Goal: Information Seeking & Learning: Learn about a topic

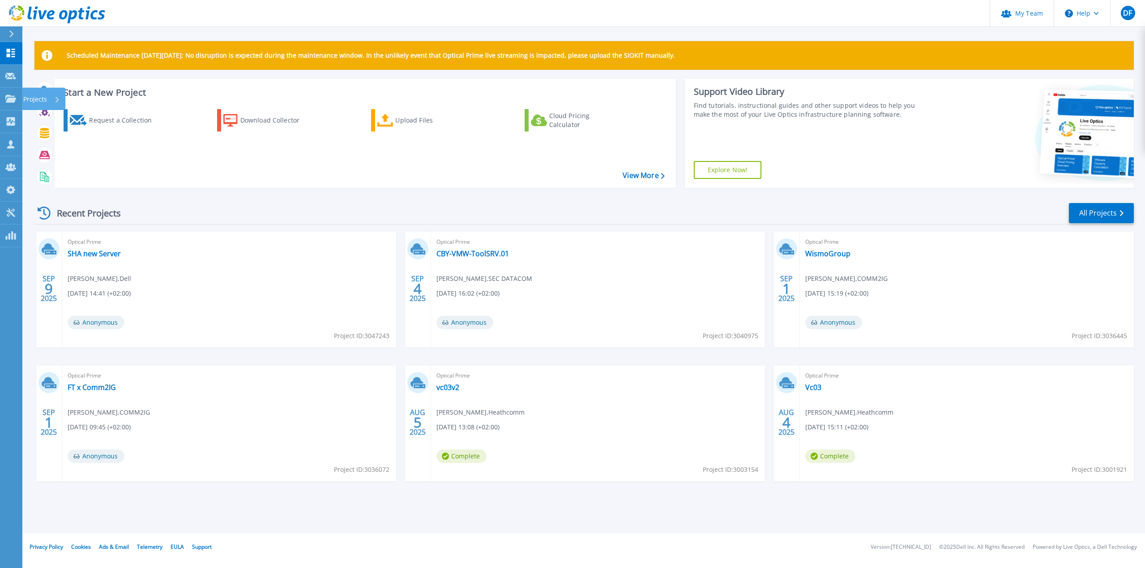
click at [36, 95] on p "Projects" at bounding box center [35, 99] width 24 height 23
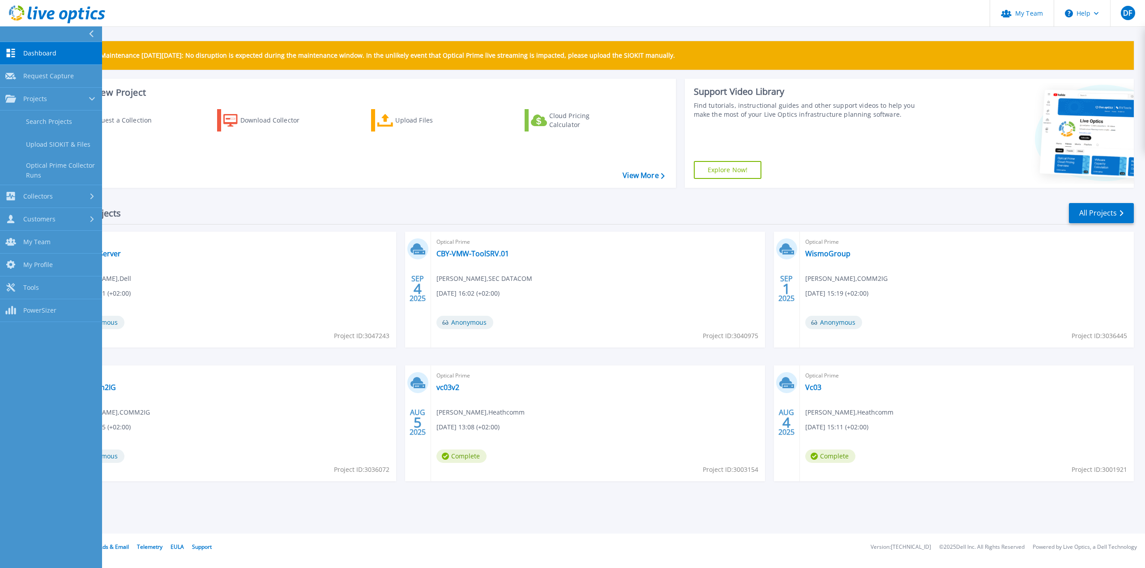
click at [51, 118] on link "Search Projects" at bounding box center [51, 122] width 102 height 23
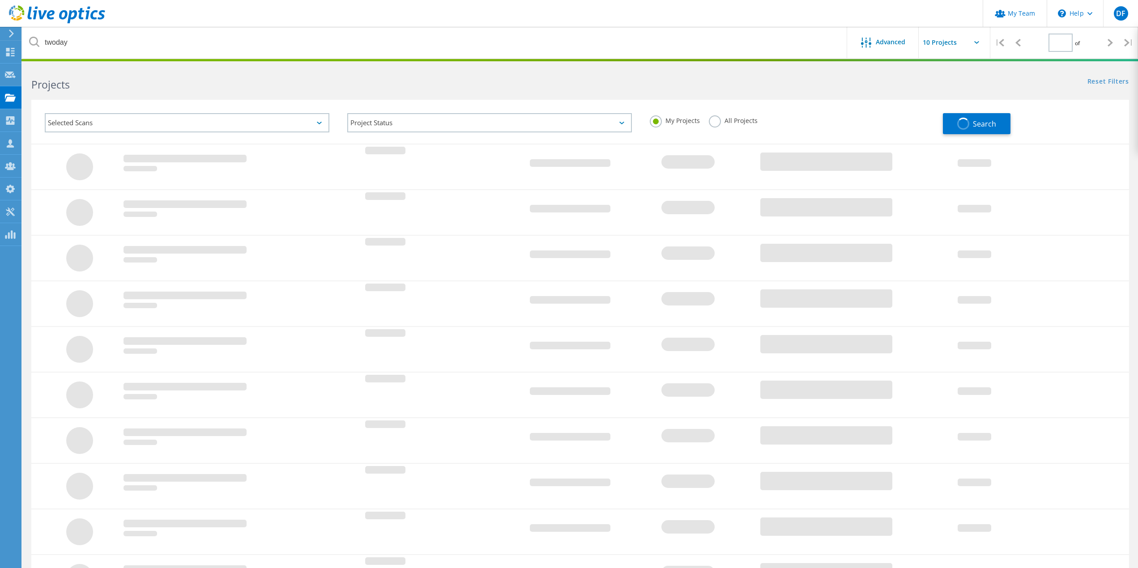
type input "1"
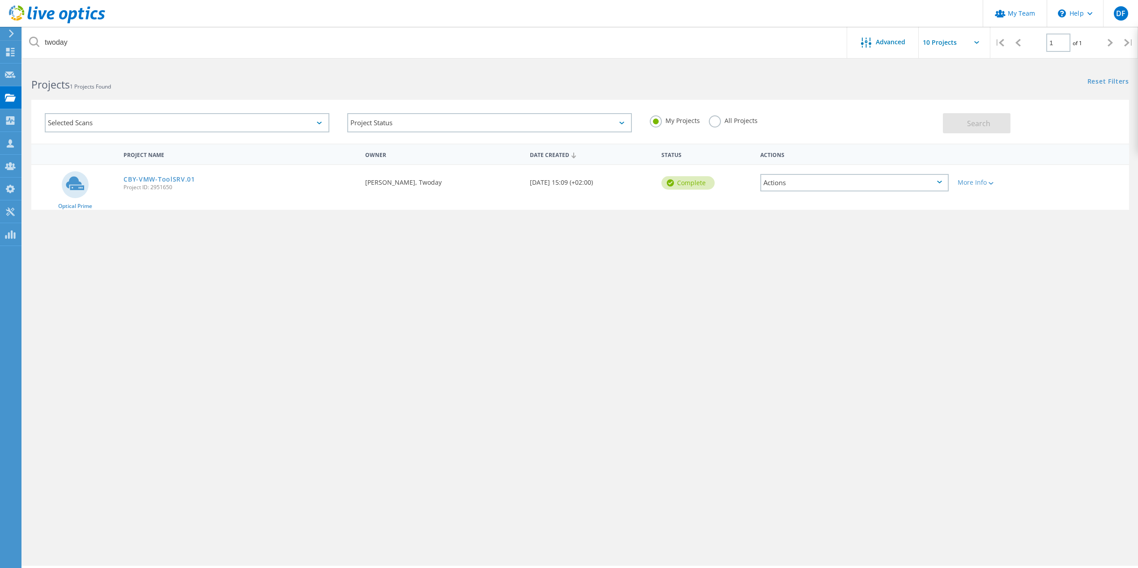
click at [162, 177] on link "CBY-VMW-ToolSRV.01" at bounding box center [160, 179] width 72 height 6
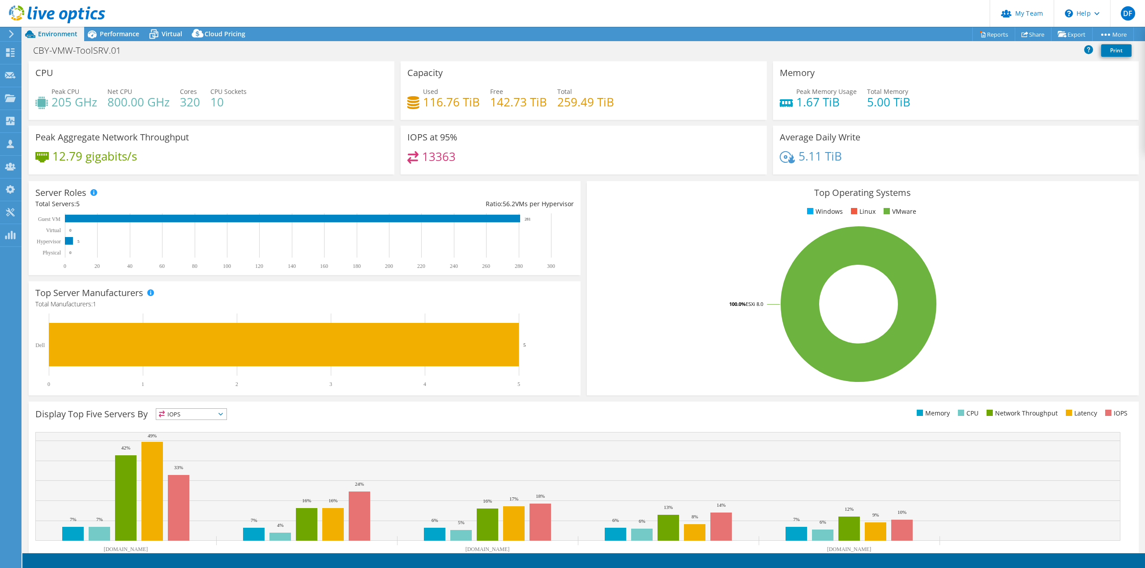
select select "EUFrankfurt"
select select "DKK"
click at [112, 30] on span "Performance" at bounding box center [119, 34] width 39 height 9
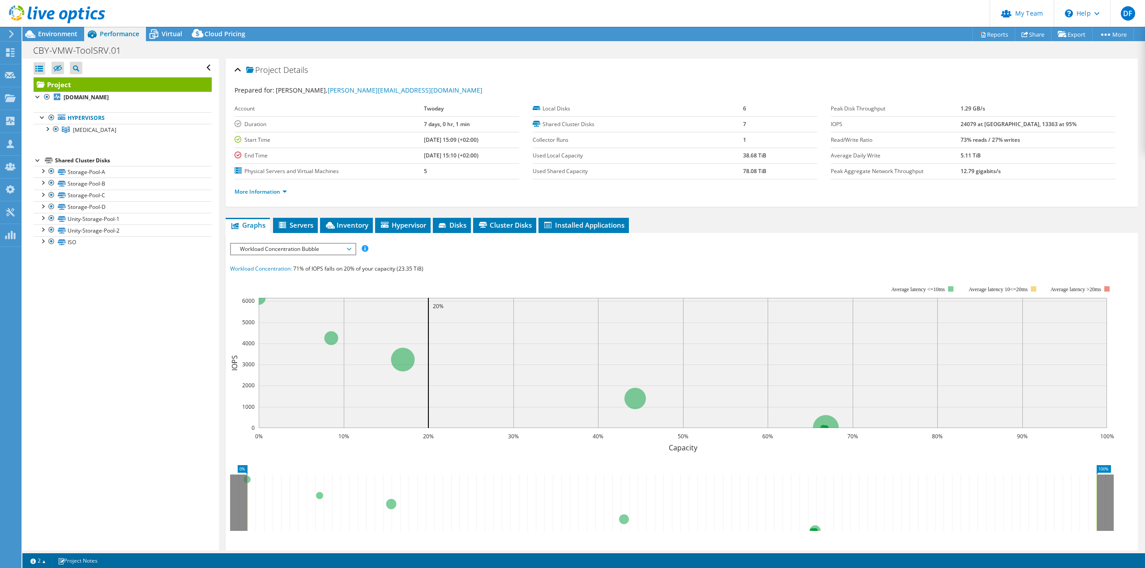
click at [47, 127] on div at bounding box center [47, 128] width 9 height 9
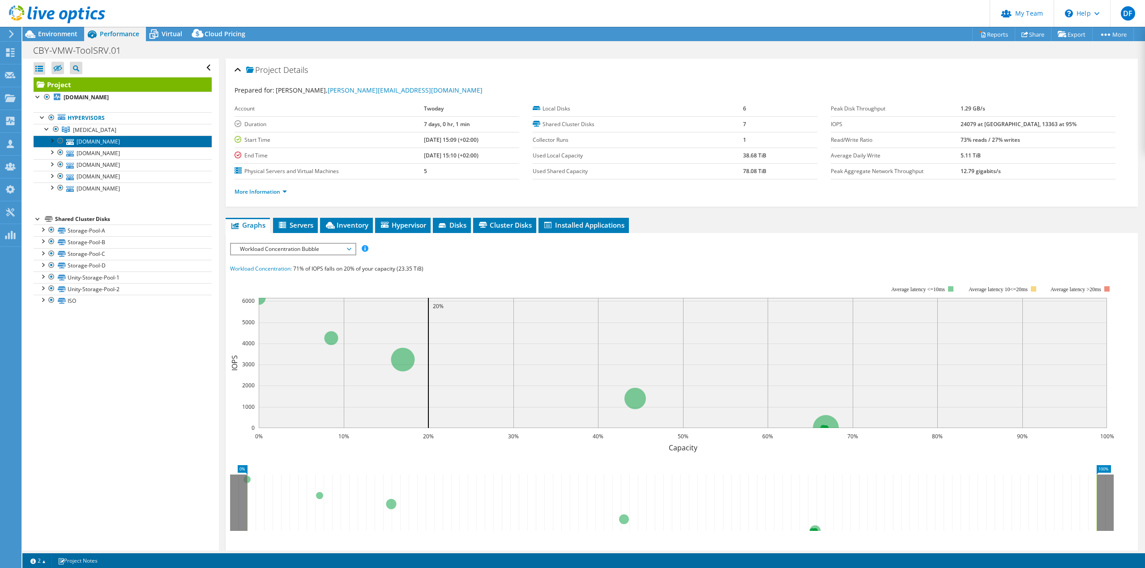
click at [107, 140] on link "[DOMAIN_NAME]" at bounding box center [123, 142] width 178 height 12
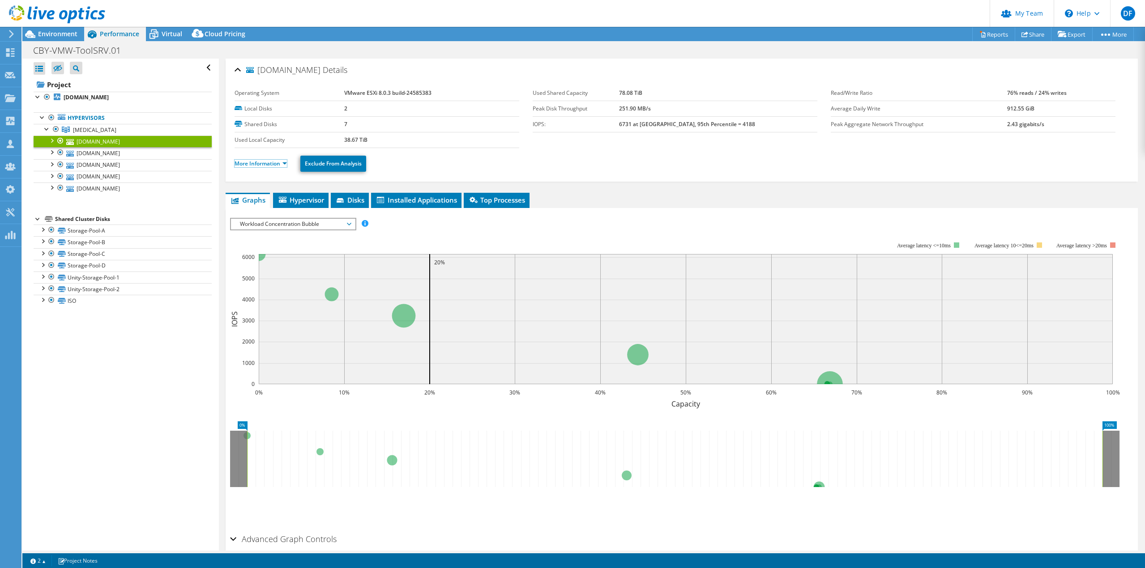
click at [270, 165] on link "More Information" at bounding box center [261, 164] width 52 height 8
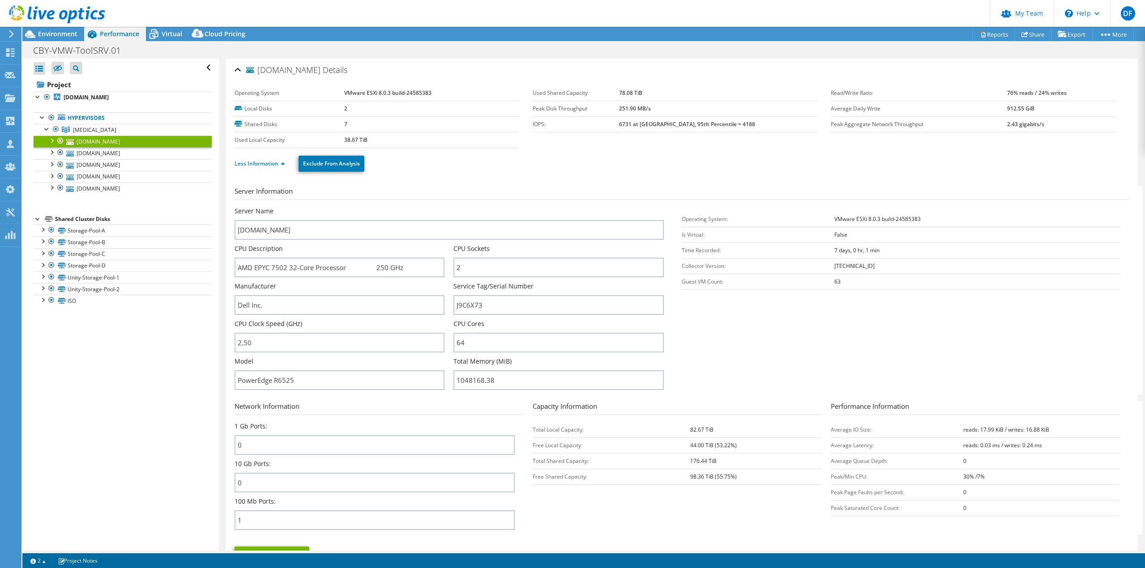
click at [78, 128] on span "[MEDICAL_DATA]" at bounding box center [94, 130] width 43 height 8
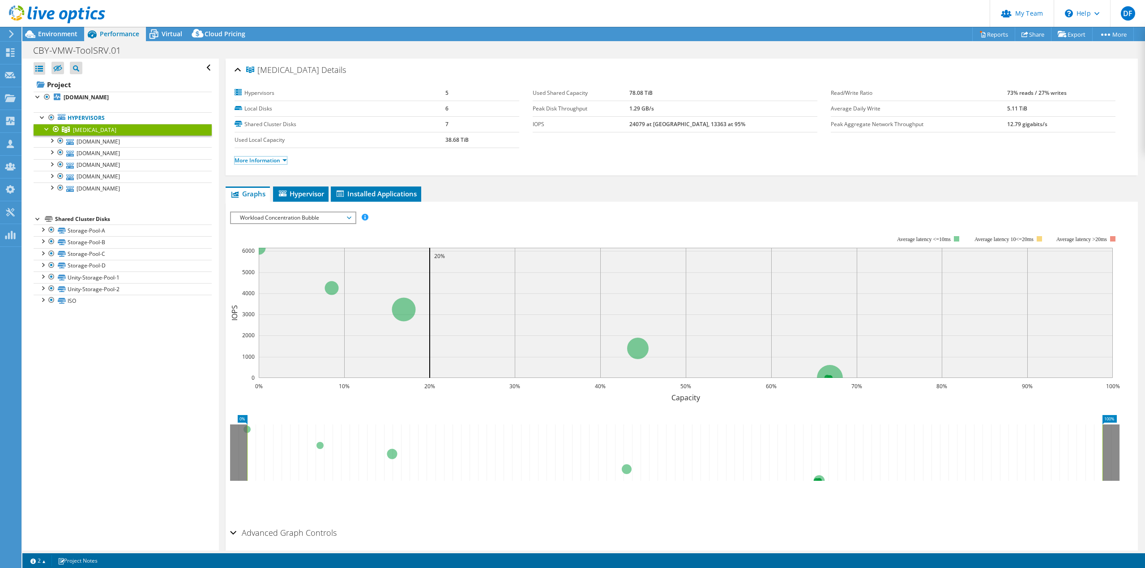
click at [264, 160] on link "More Information" at bounding box center [261, 161] width 52 height 8
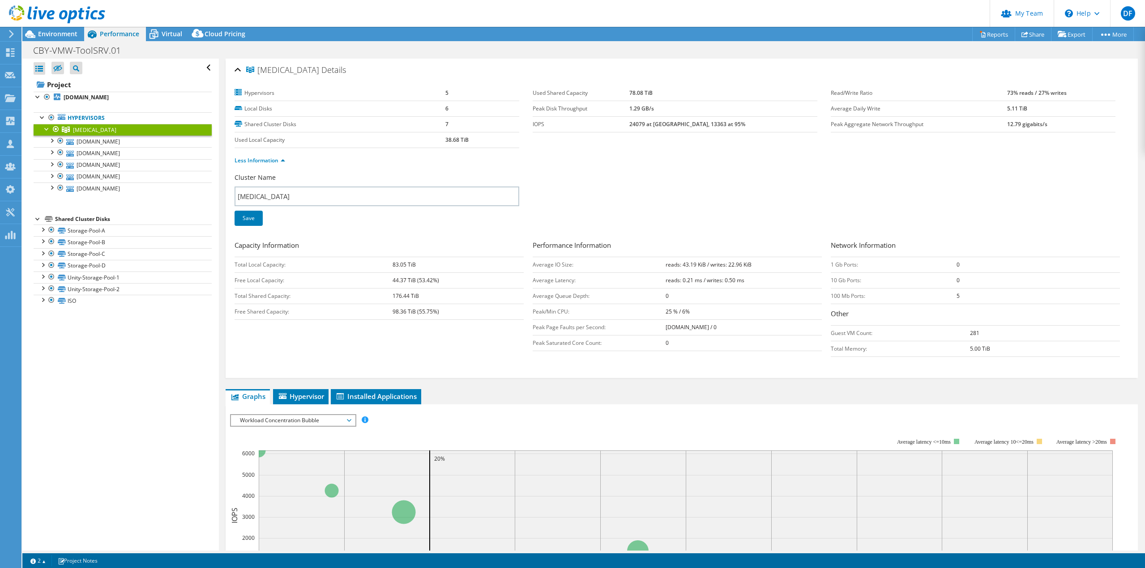
click at [160, 36] on icon at bounding box center [154, 34] width 16 height 16
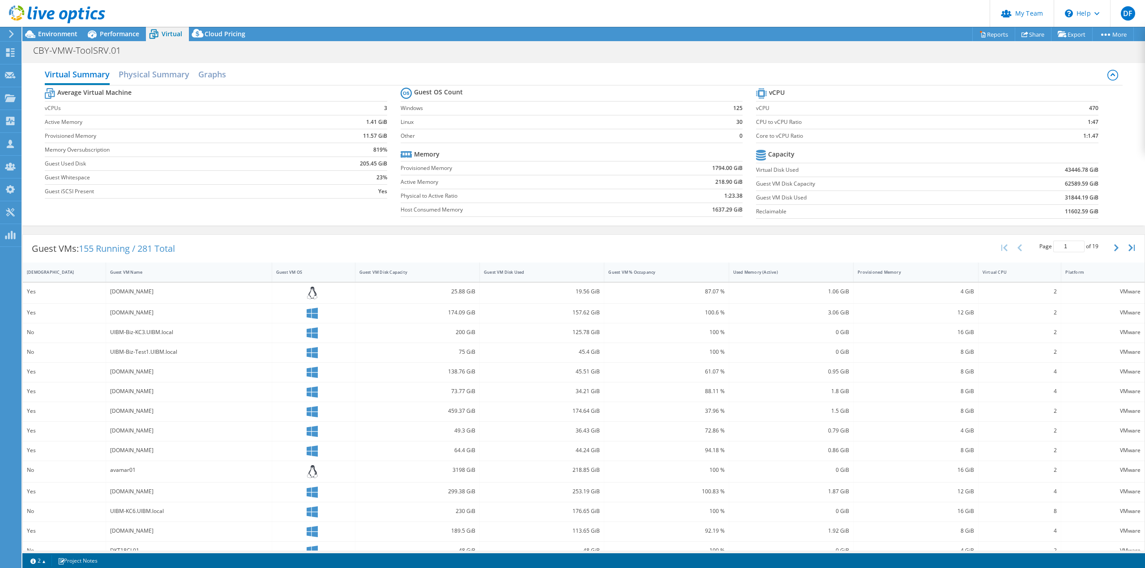
click at [120, 34] on span "Performance" at bounding box center [119, 34] width 39 height 9
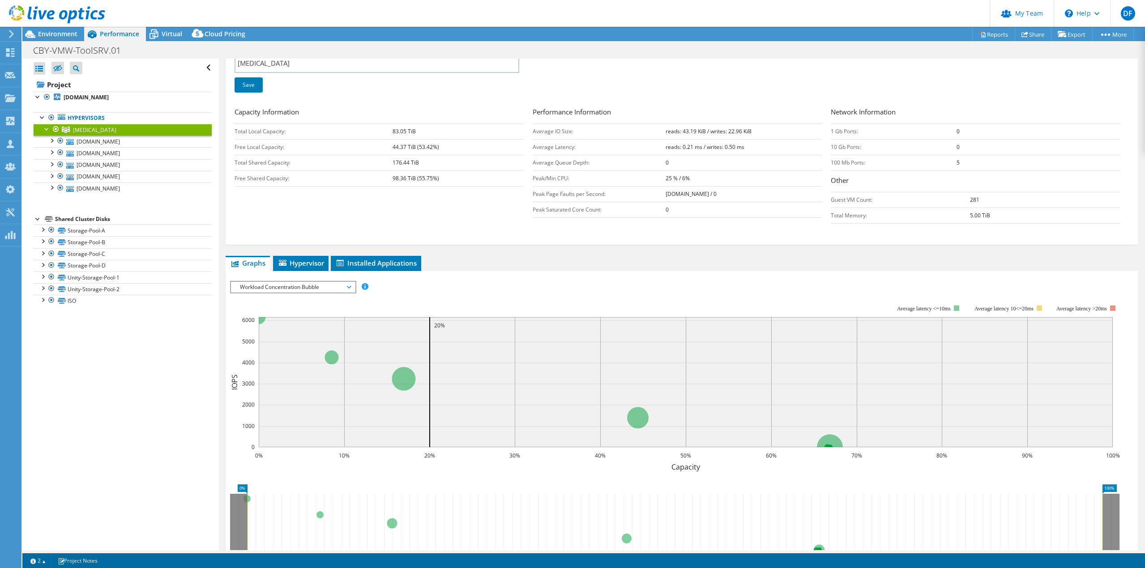
scroll to position [134, 0]
click at [340, 284] on span "Workload Concentration Bubble" at bounding box center [292, 286] width 115 height 11
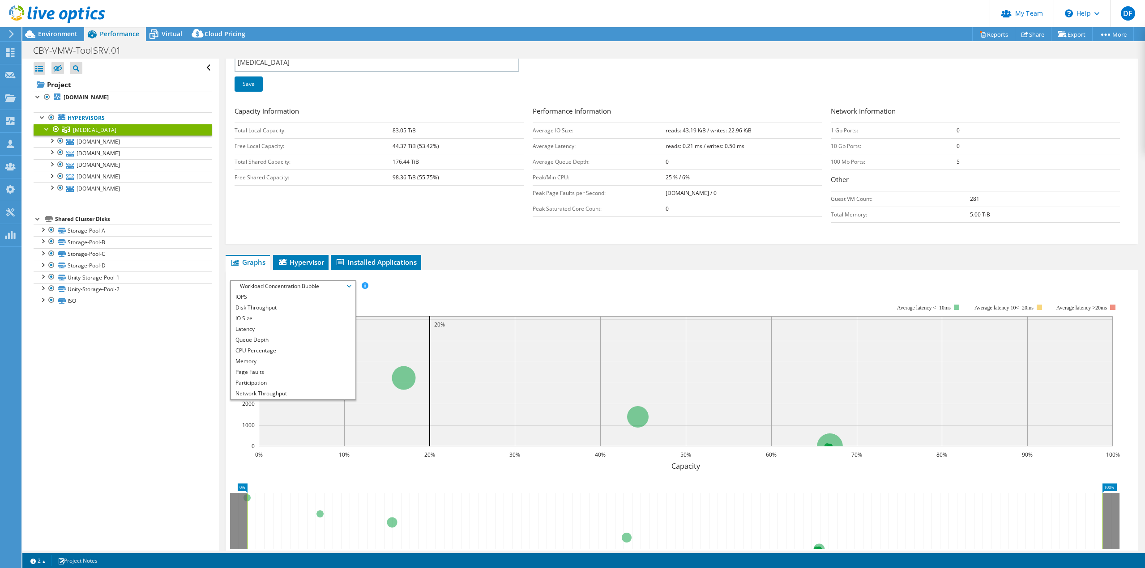
click at [290, 350] on li "CPU Percentage" at bounding box center [293, 351] width 124 height 11
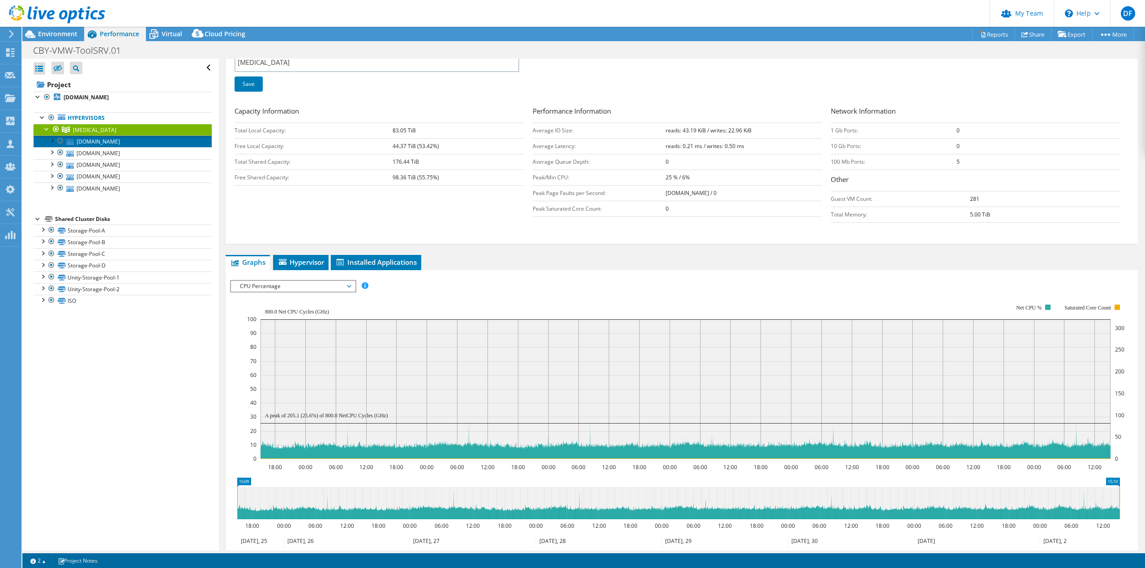
click at [108, 142] on link "[DOMAIN_NAME]" at bounding box center [123, 142] width 178 height 12
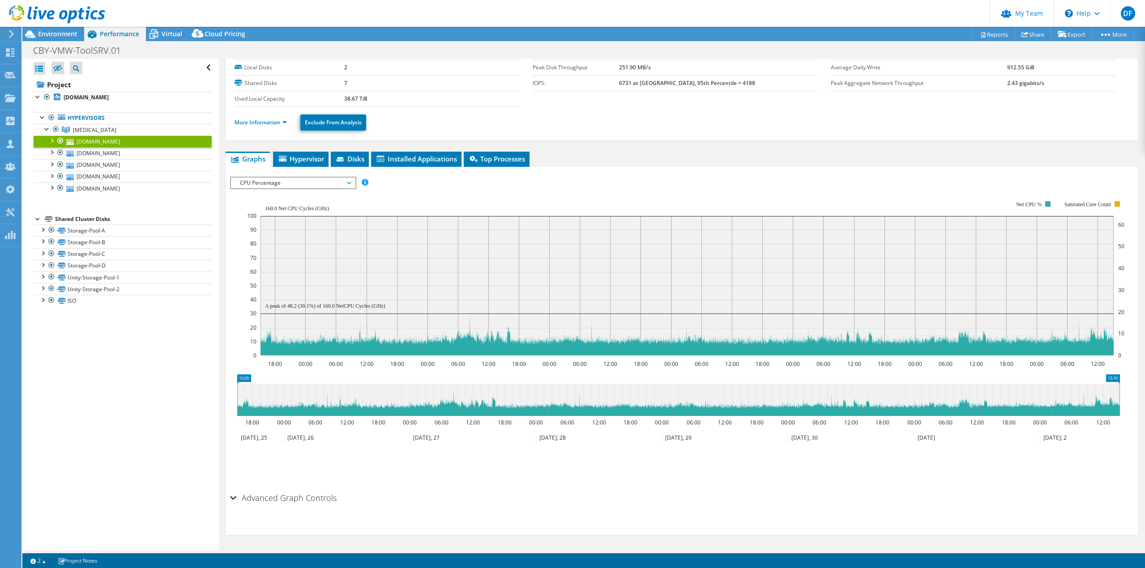
scroll to position [41, 0]
click at [109, 152] on link "[DOMAIN_NAME]" at bounding box center [123, 153] width 178 height 12
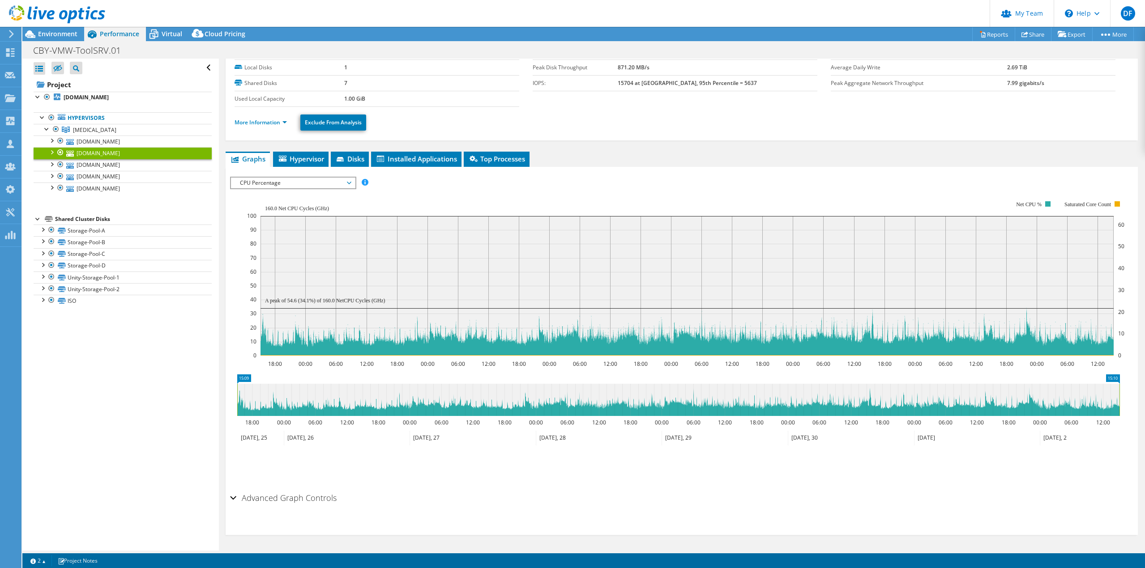
scroll to position [0, 0]
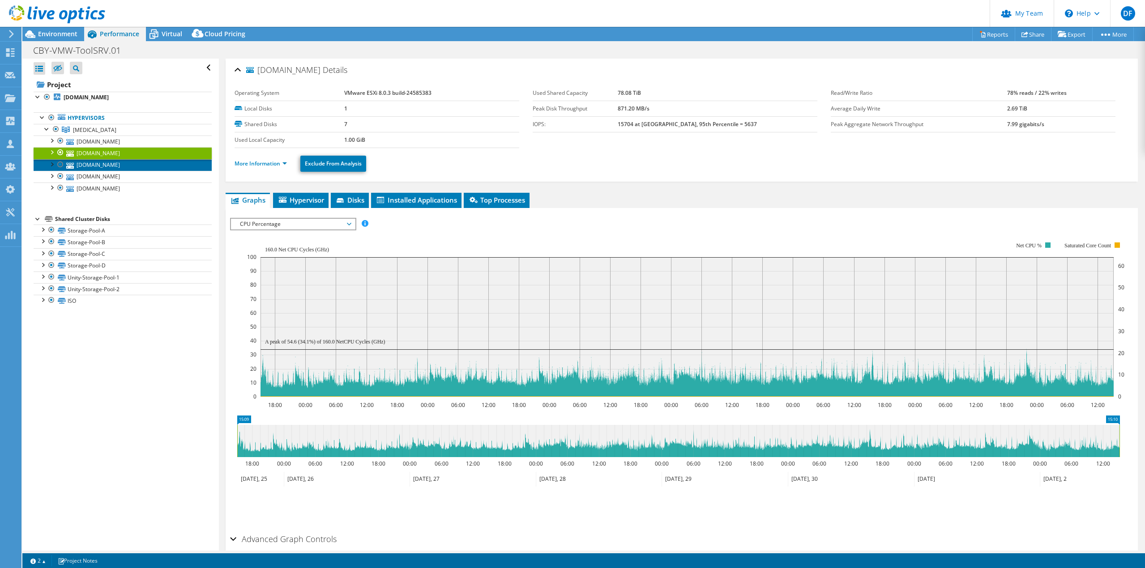
click at [111, 164] on link "[DOMAIN_NAME]" at bounding box center [123, 165] width 178 height 12
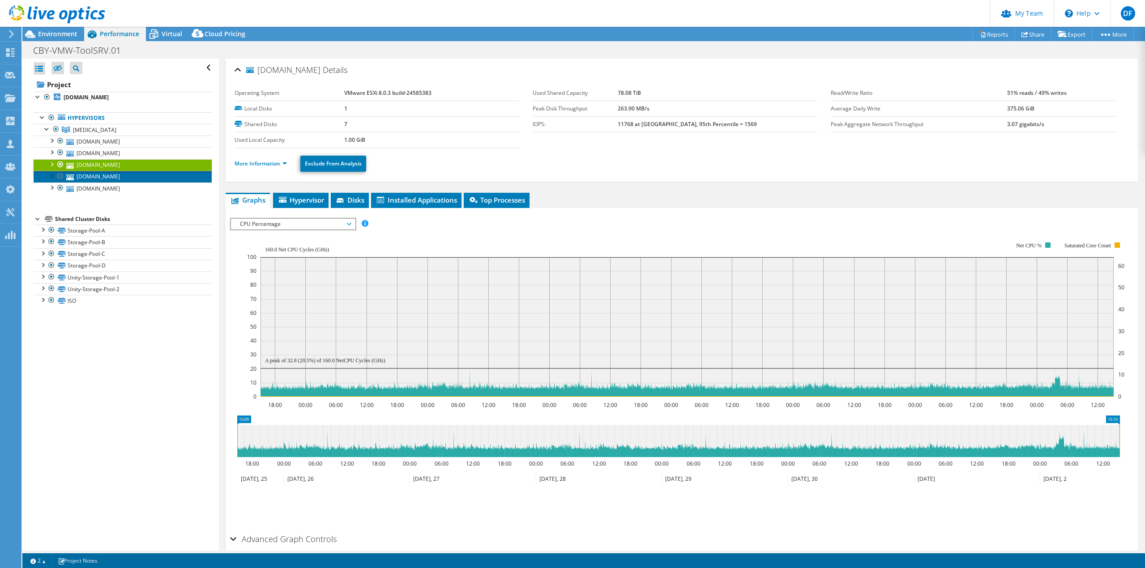
click at [109, 177] on link "[DOMAIN_NAME]" at bounding box center [123, 177] width 178 height 12
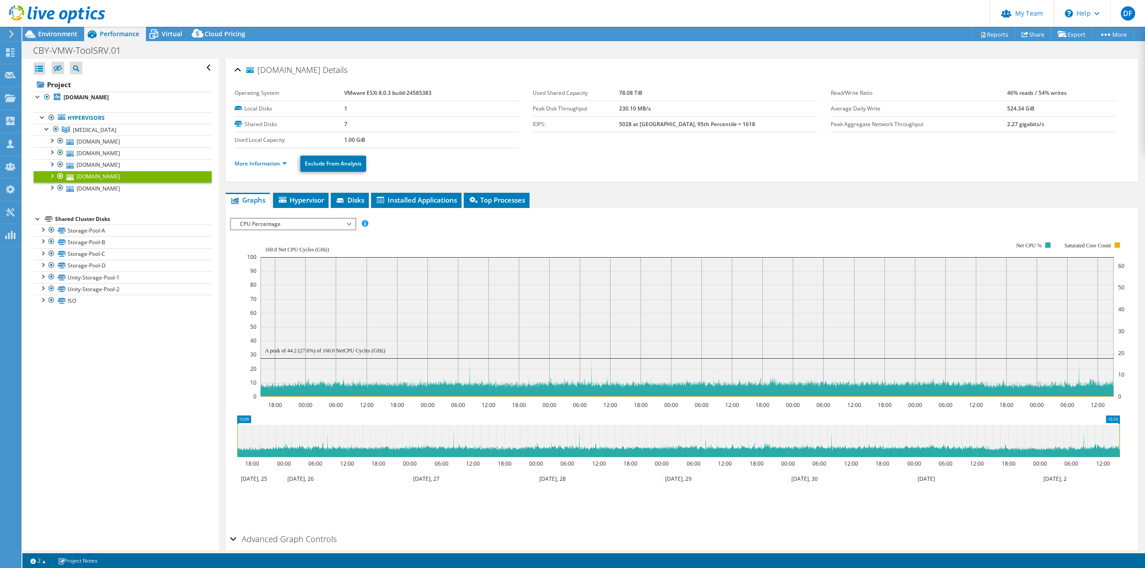
click at [149, 488] on div "Open All Close All Hide Excluded Nodes Project Tree Filter" at bounding box center [120, 305] width 196 height 492
click at [113, 152] on link "[DOMAIN_NAME]" at bounding box center [123, 153] width 178 height 12
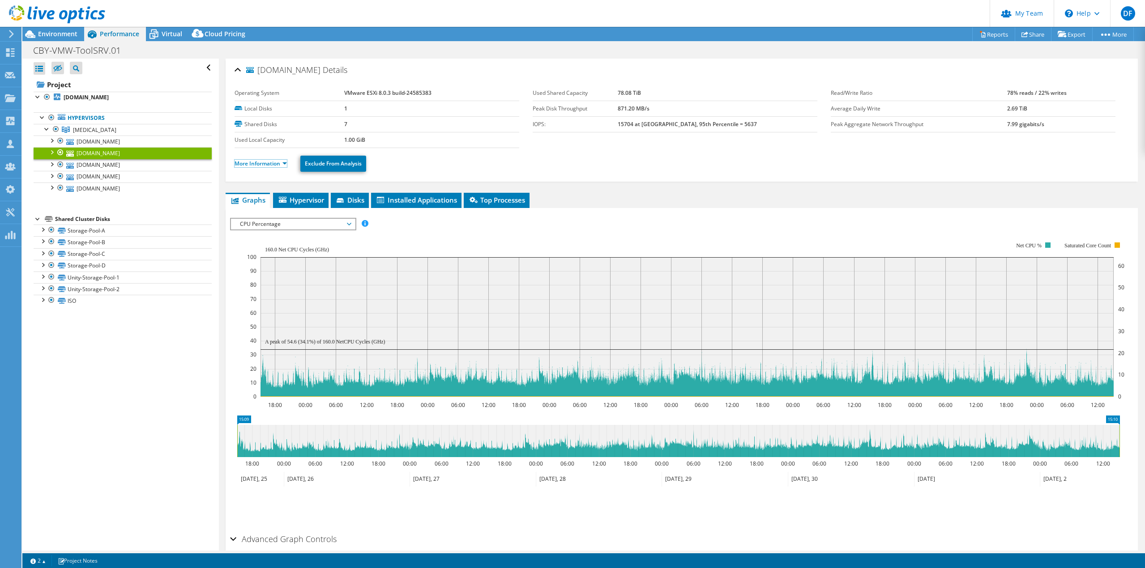
click at [267, 167] on link "More Information" at bounding box center [261, 164] width 52 height 8
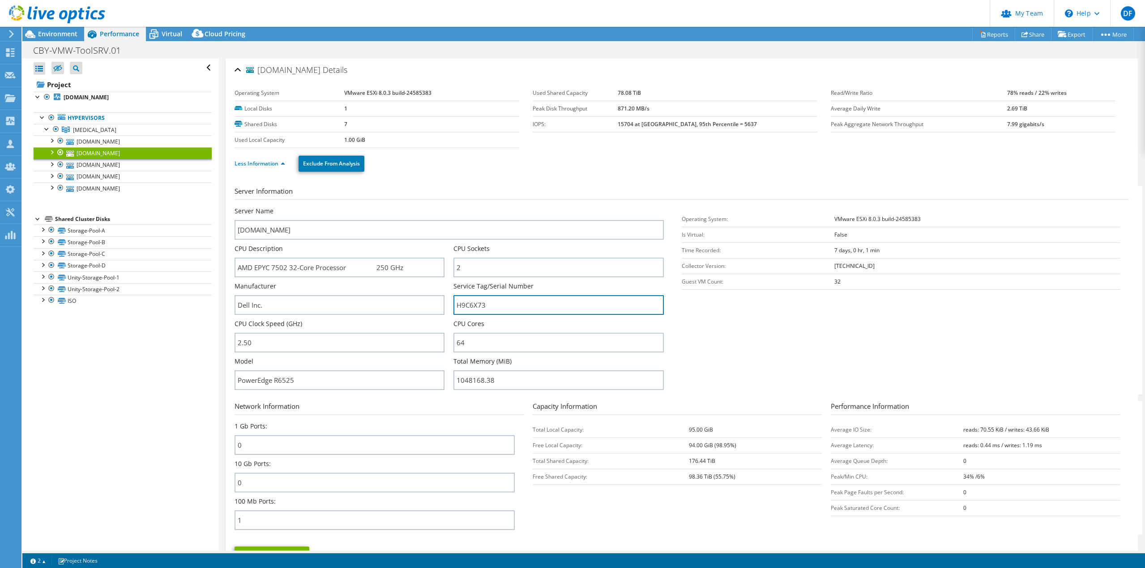
click at [466, 307] on input "H9C6X73" at bounding box center [558, 305] width 210 height 20
